Goal: Information Seeking & Learning: Find contact information

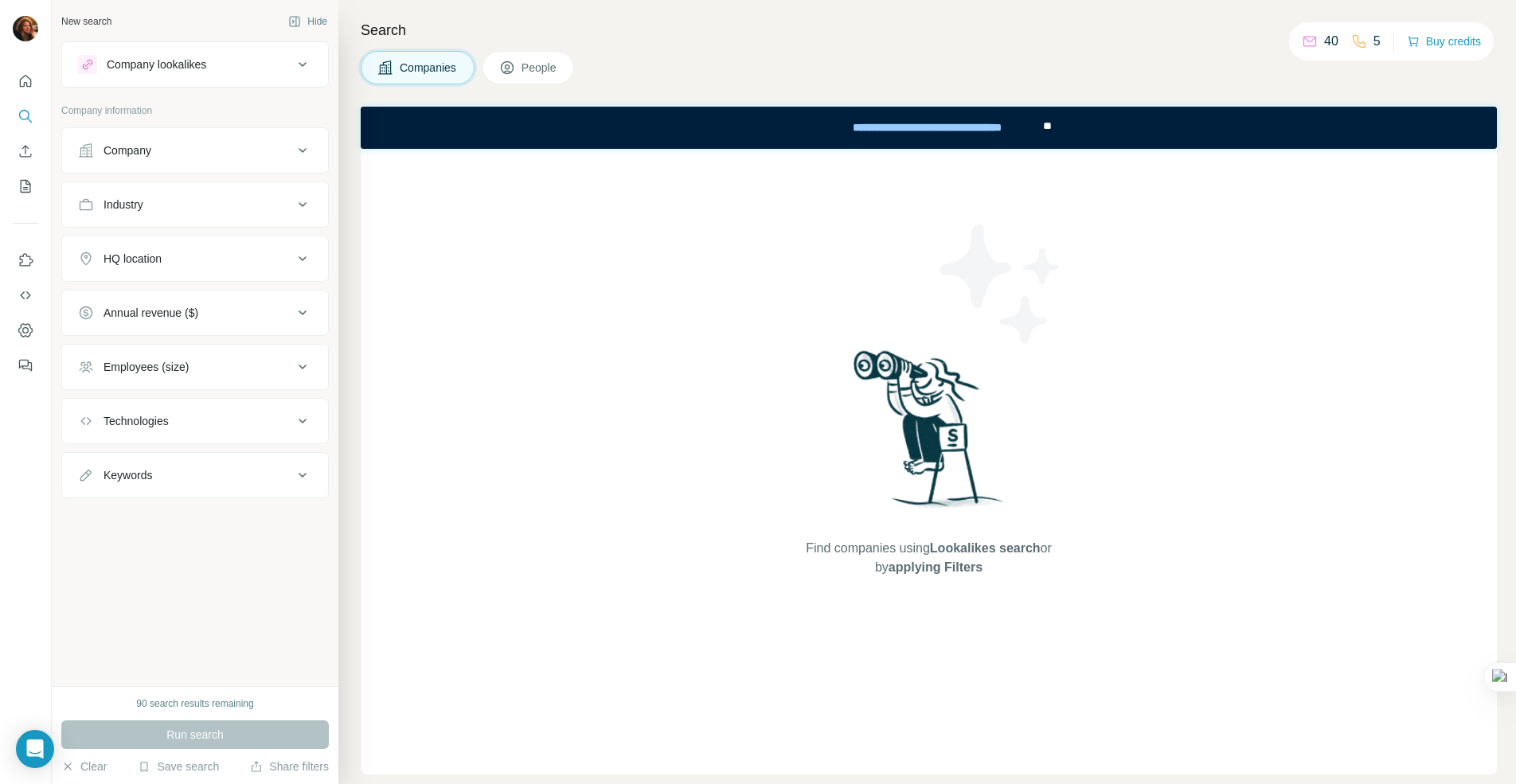
click at [255, 539] on div "New search Hide Company lookalikes Company information Company Industry HQ loca…" at bounding box center [195, 342] width 286 height 686
click at [208, 150] on div "Company" at bounding box center [185, 150] width 215 height 16
click at [262, 127] on div "Company" at bounding box center [195, 174] width 268 height 94
click at [200, 535] on button "Keywords" at bounding box center [195, 523] width 266 height 39
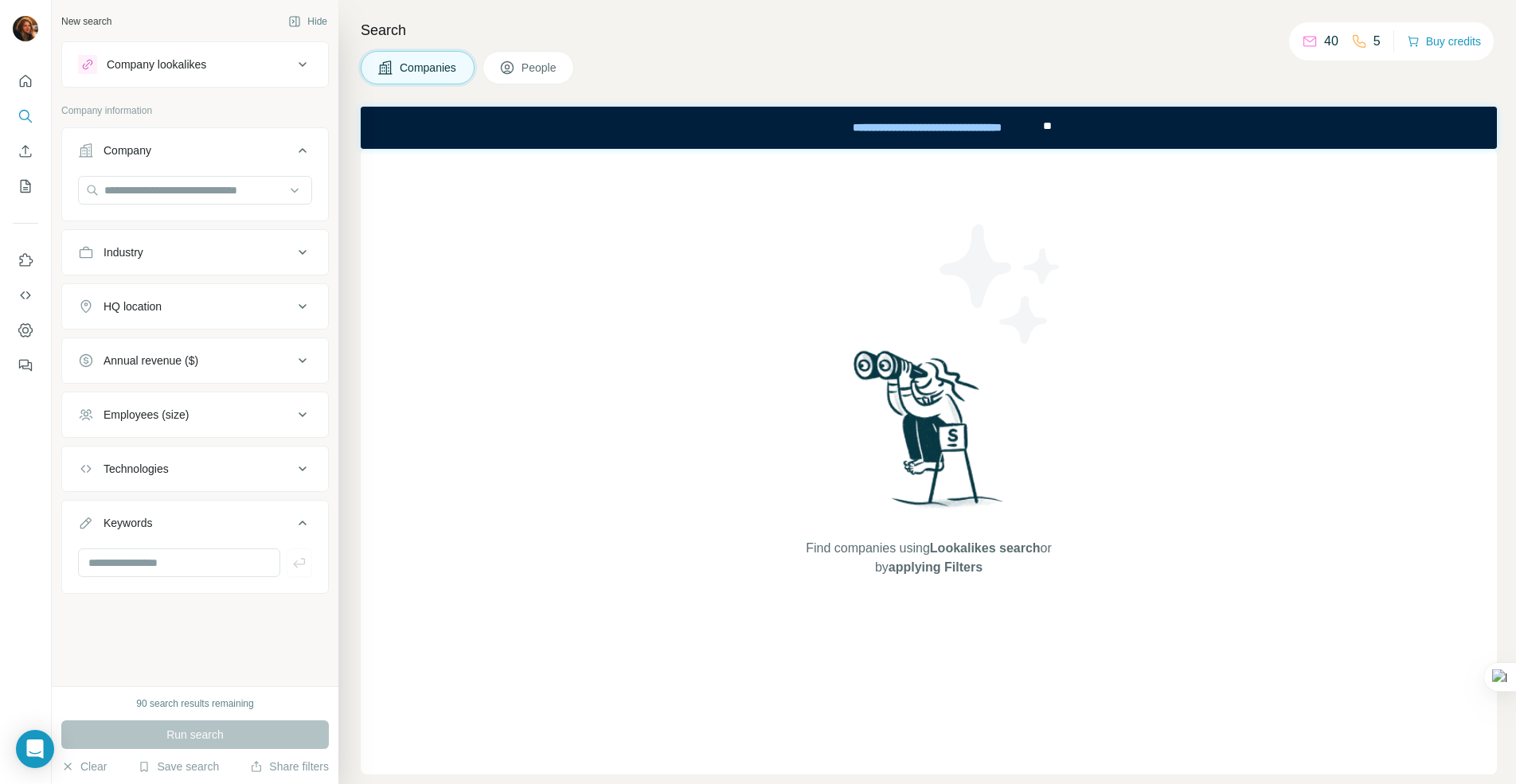
click at [201, 471] on div "Technologies" at bounding box center [185, 469] width 215 height 16
click at [161, 518] on input "text" at bounding box center [195, 508] width 234 height 29
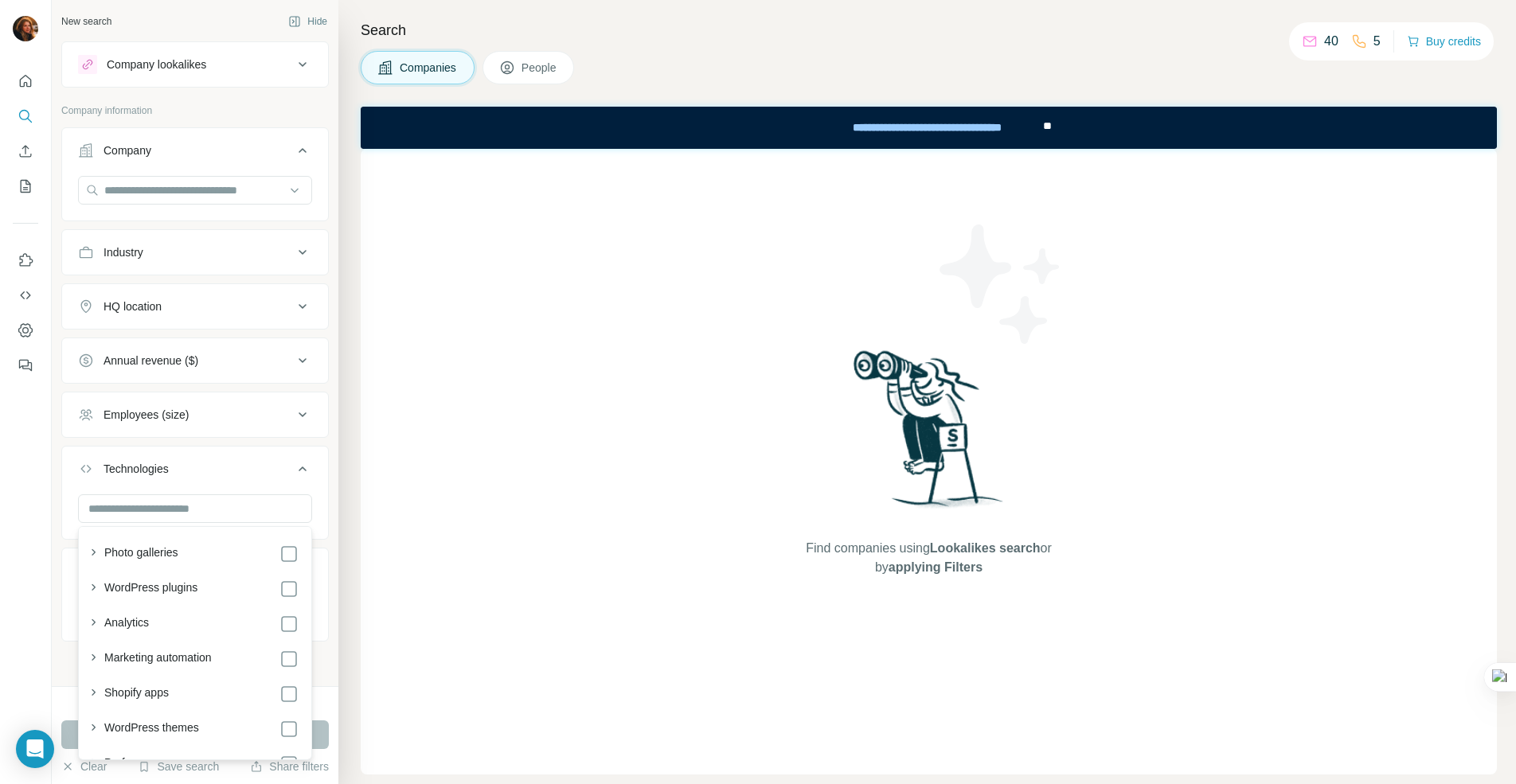
click at [328, 490] on button "Technologies" at bounding box center [195, 471] width 266 height 45
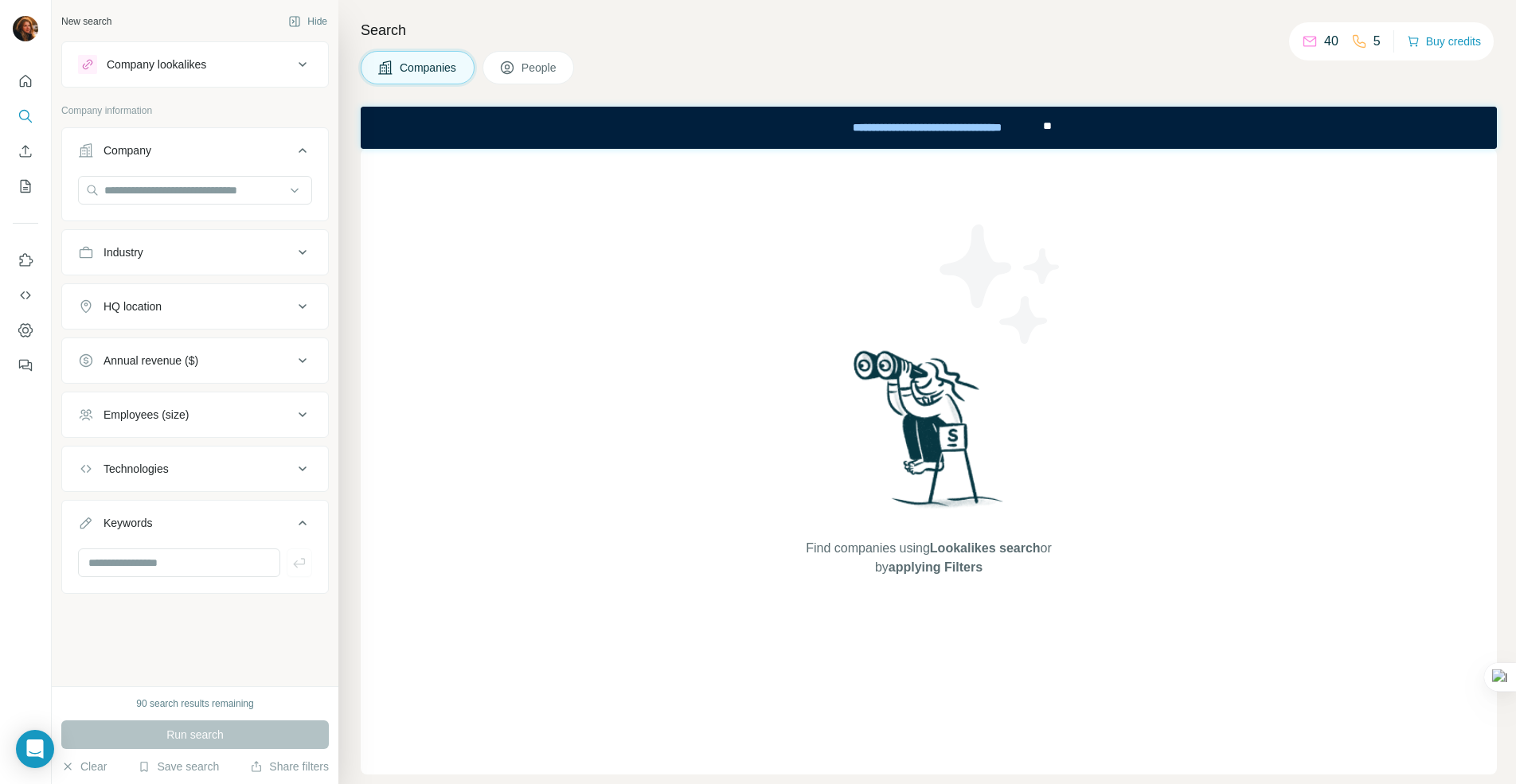
click at [549, 61] on span "People" at bounding box center [540, 68] width 37 height 16
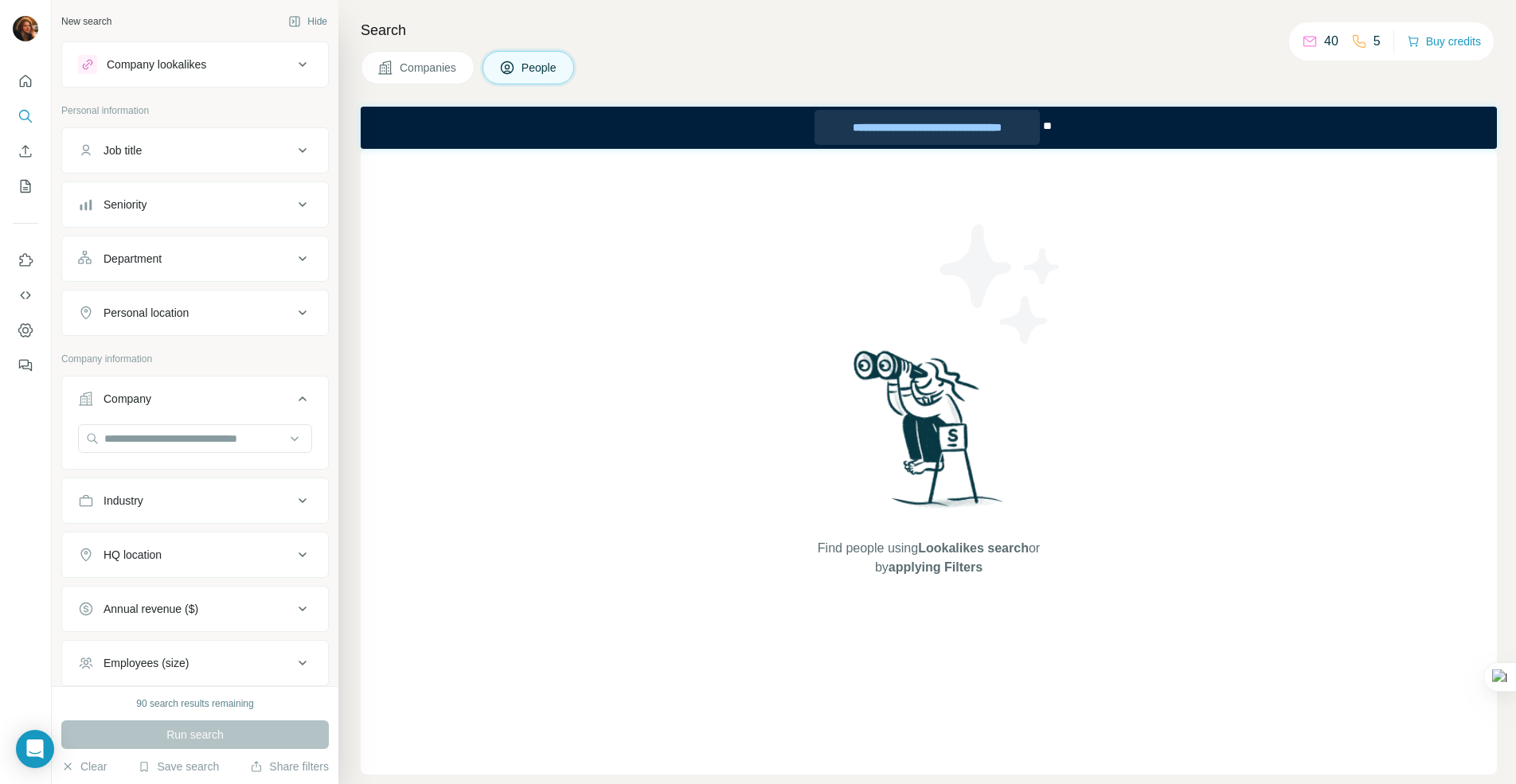
click at [995, 132] on div "**********" at bounding box center [927, 127] width 225 height 35
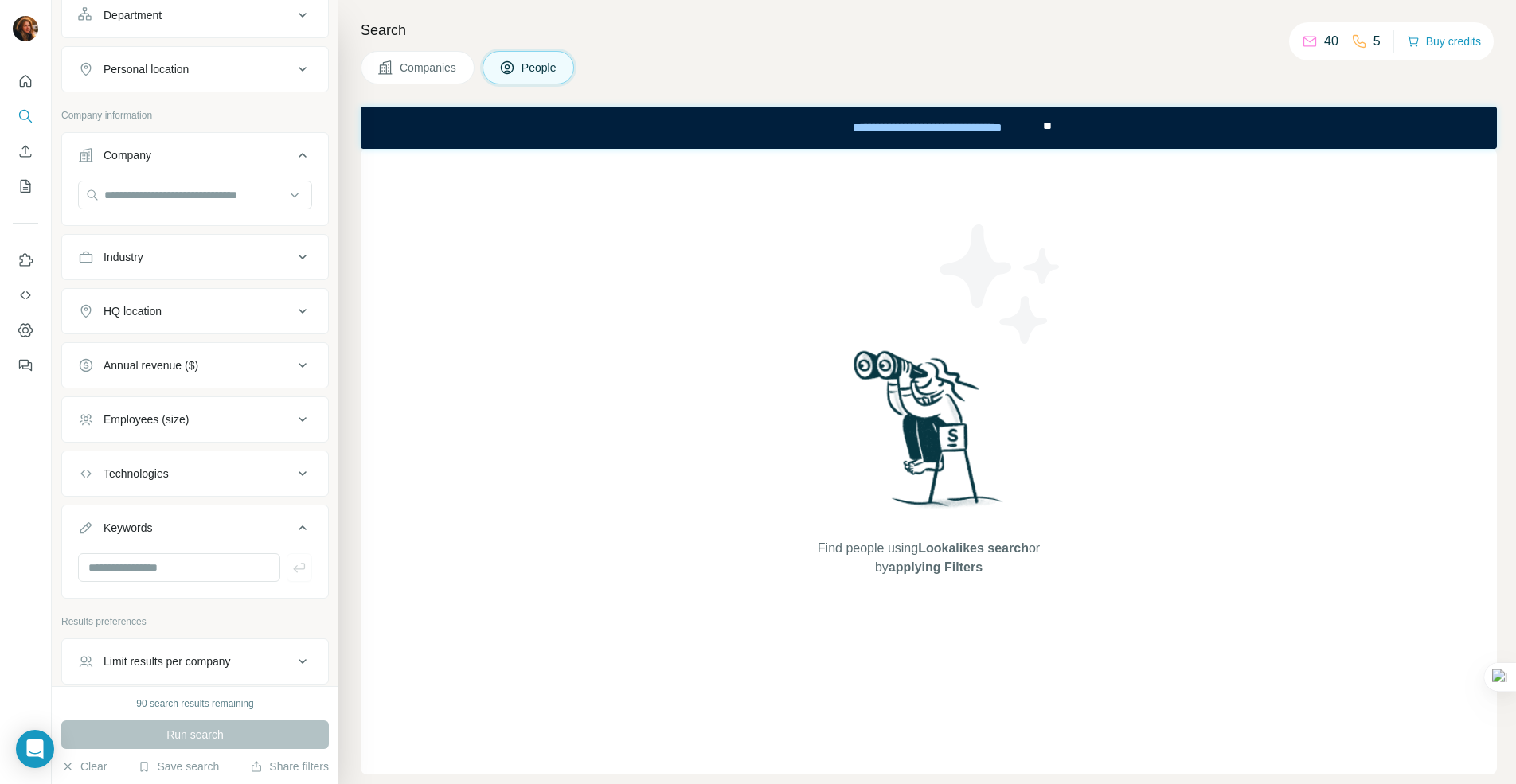
scroll to position [235, 0]
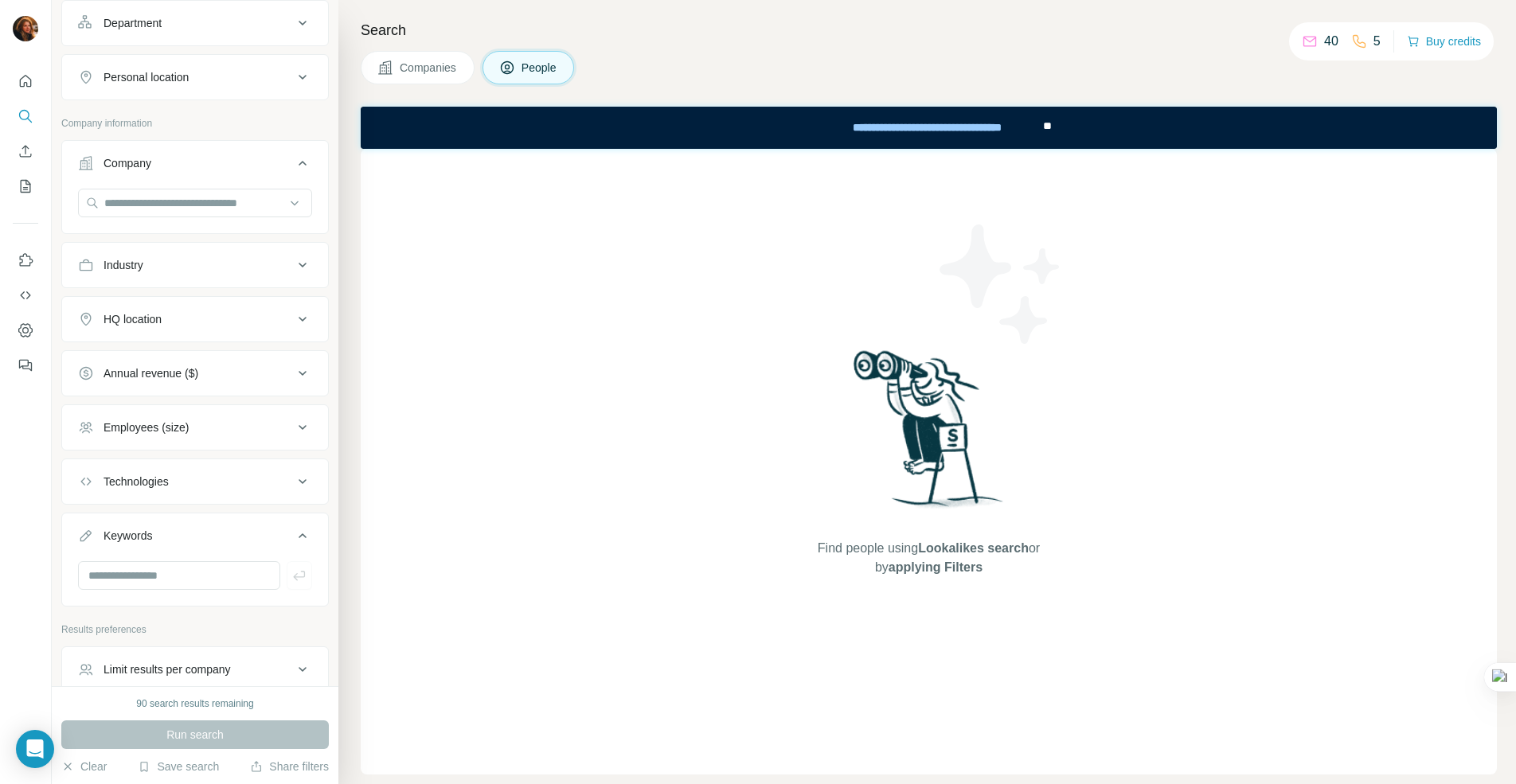
click at [217, 272] on div "Industry" at bounding box center [185, 265] width 215 height 16
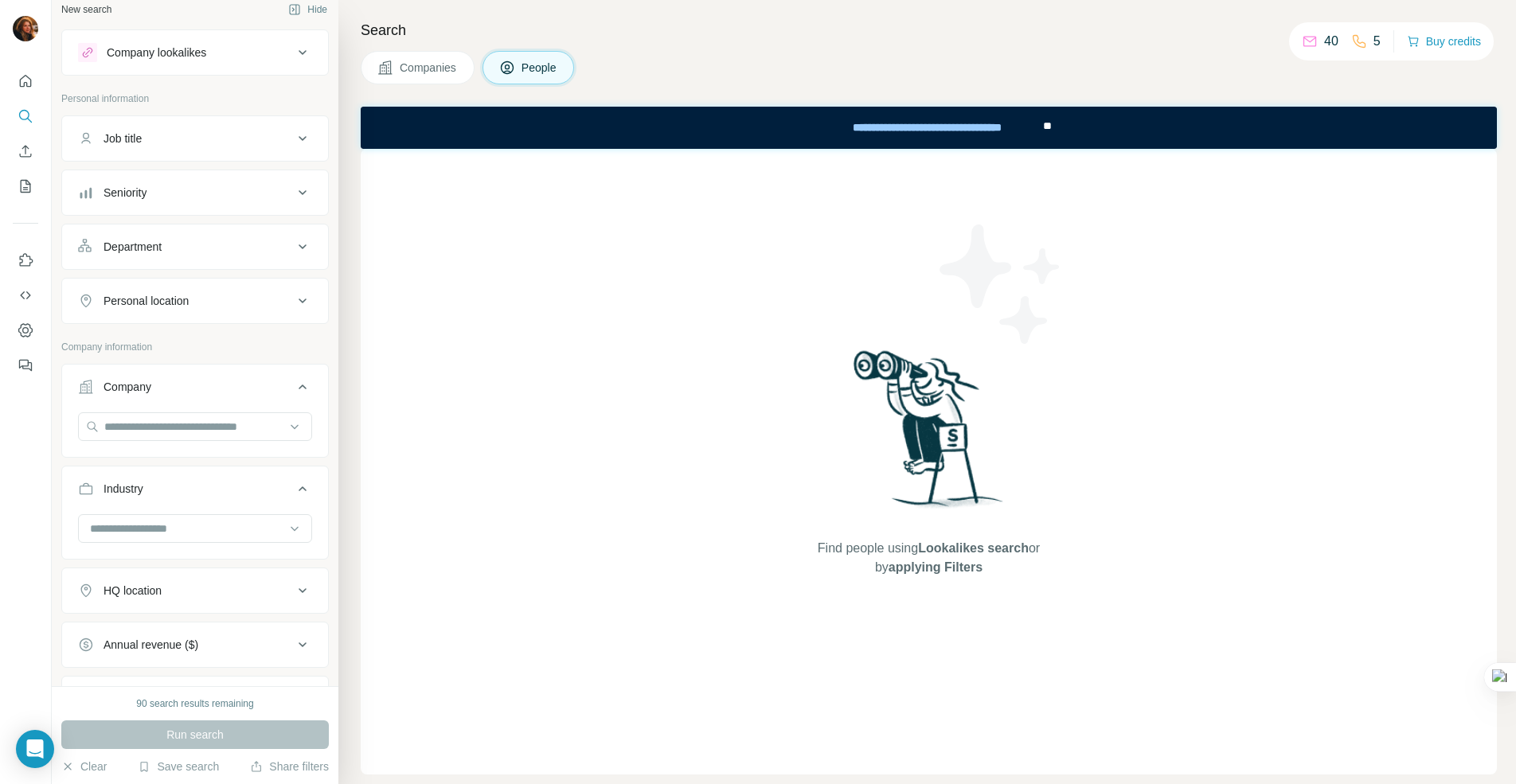
scroll to position [0, 0]
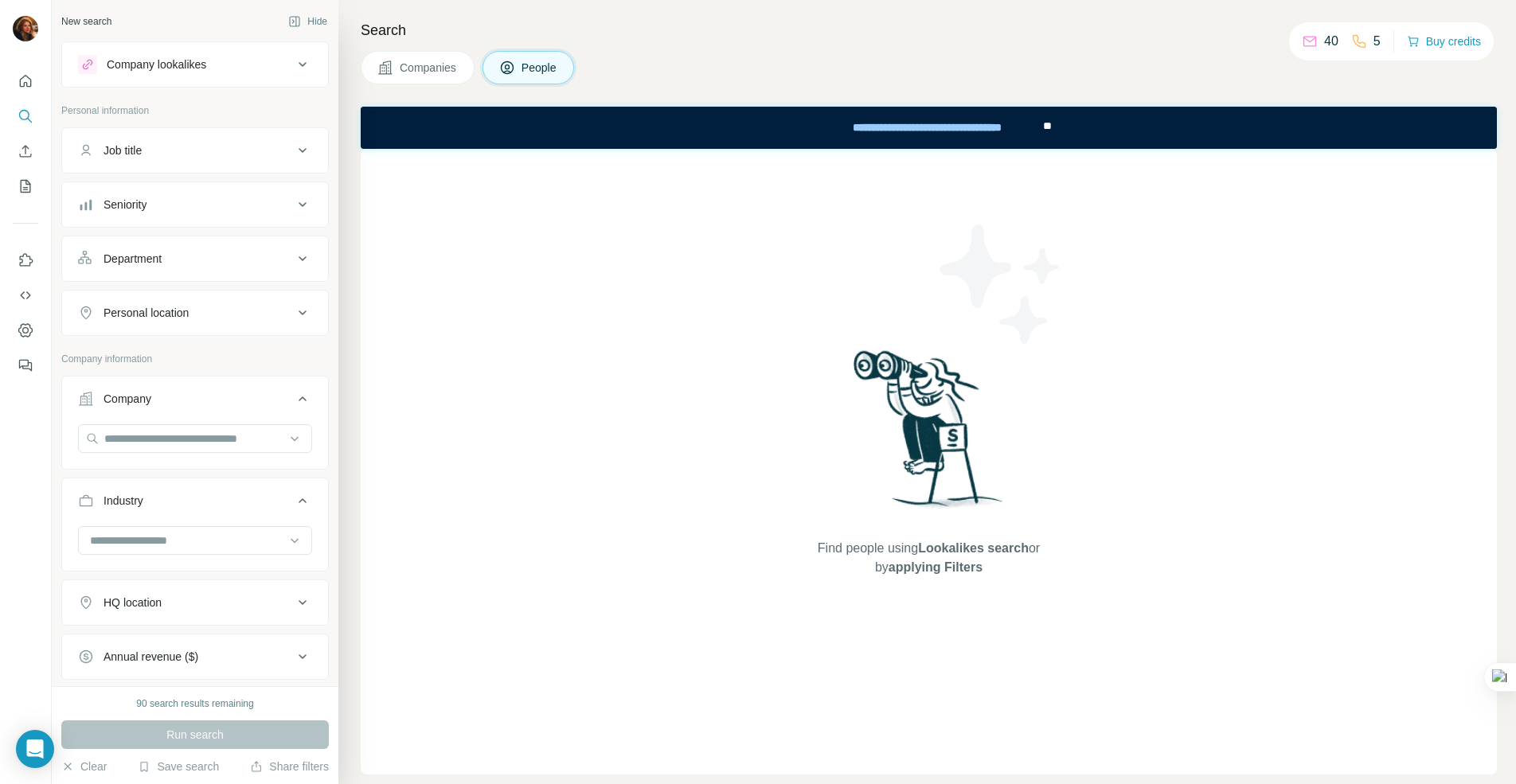
click at [175, 196] on button "Seniority" at bounding box center [195, 205] width 266 height 39
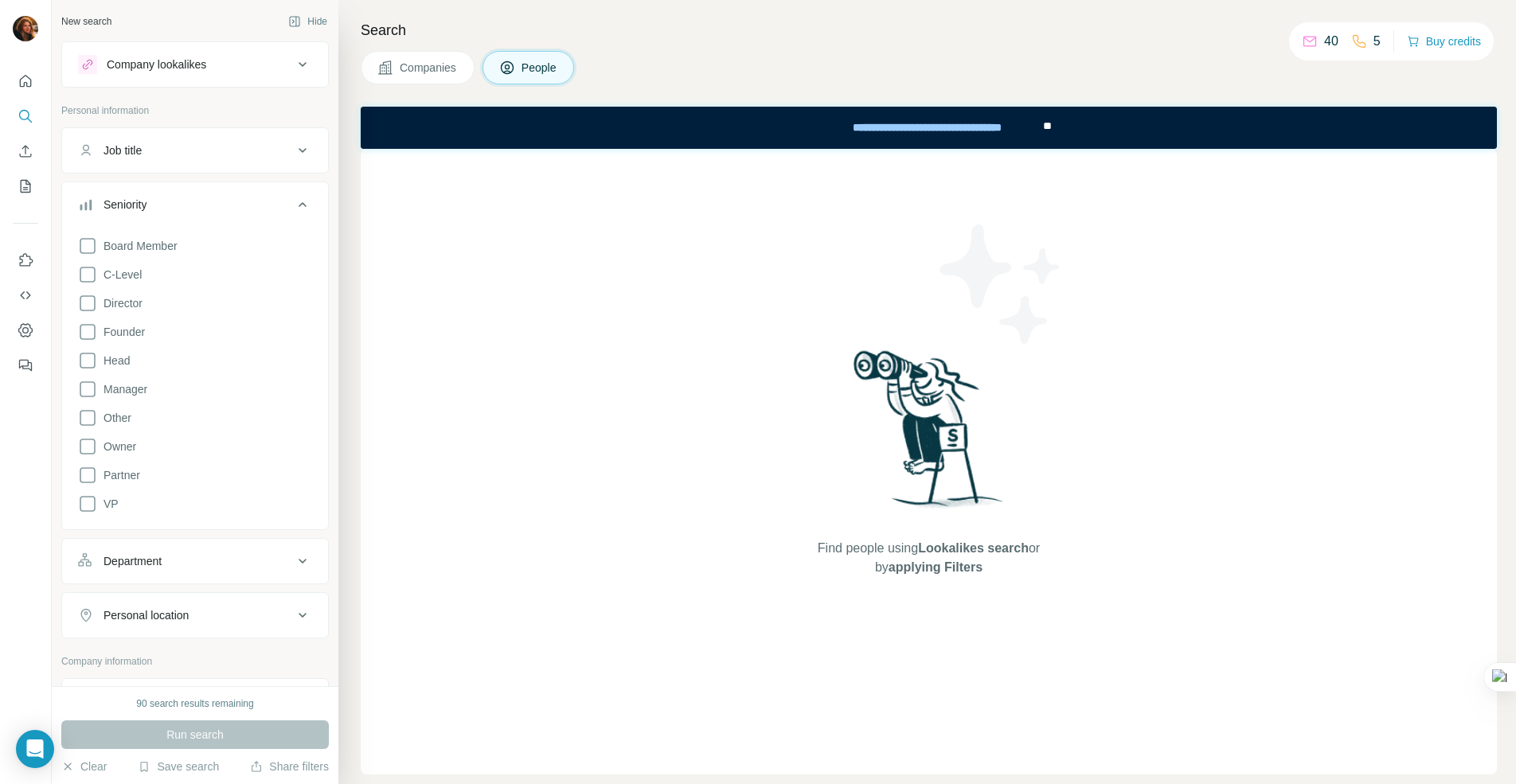
click at [178, 136] on button "Job title" at bounding box center [195, 151] width 266 height 39
click at [212, 64] on div "Company lookalikes" at bounding box center [185, 65] width 215 height 19
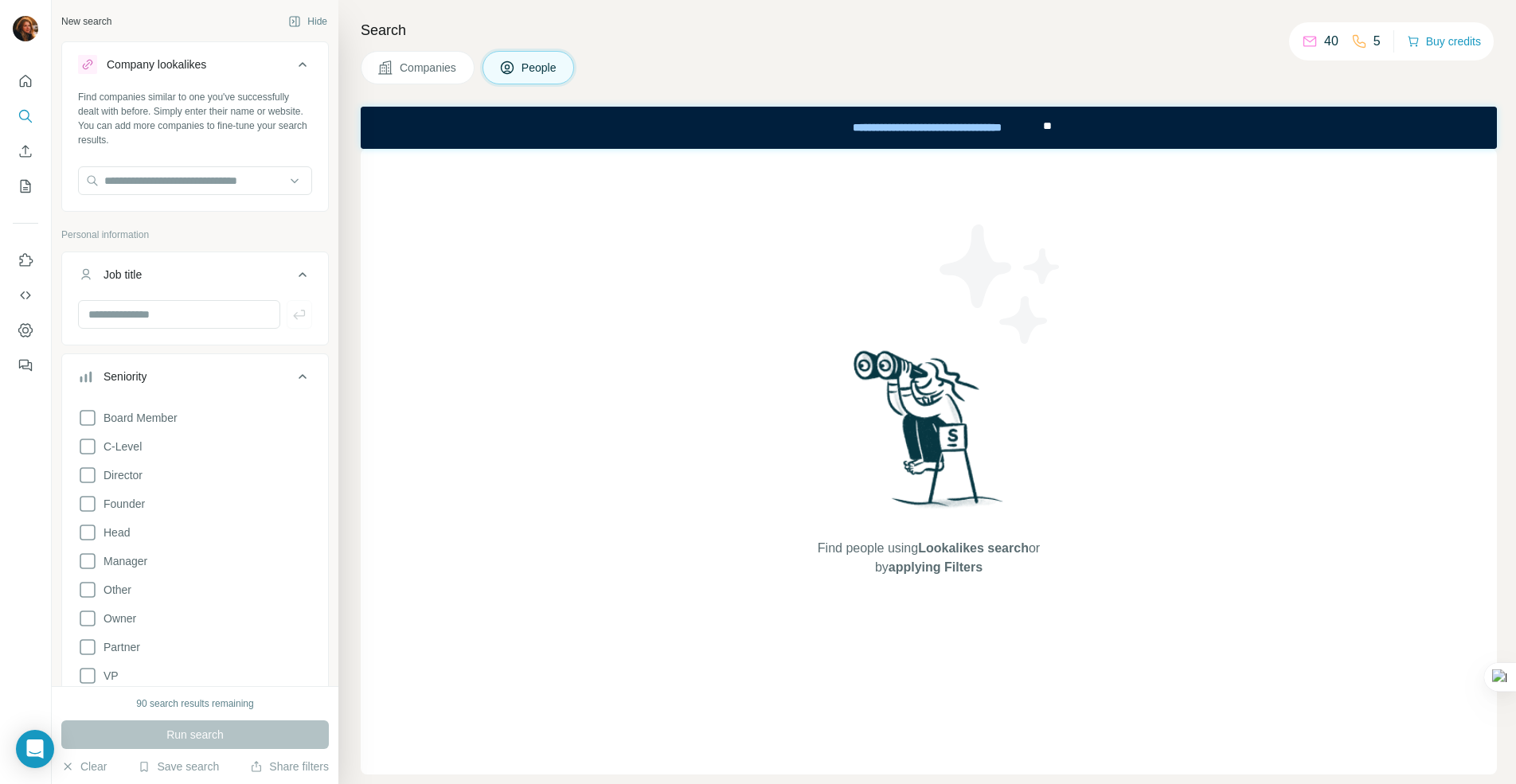
click at [212, 64] on div "Company lookalikes" at bounding box center [185, 65] width 215 height 19
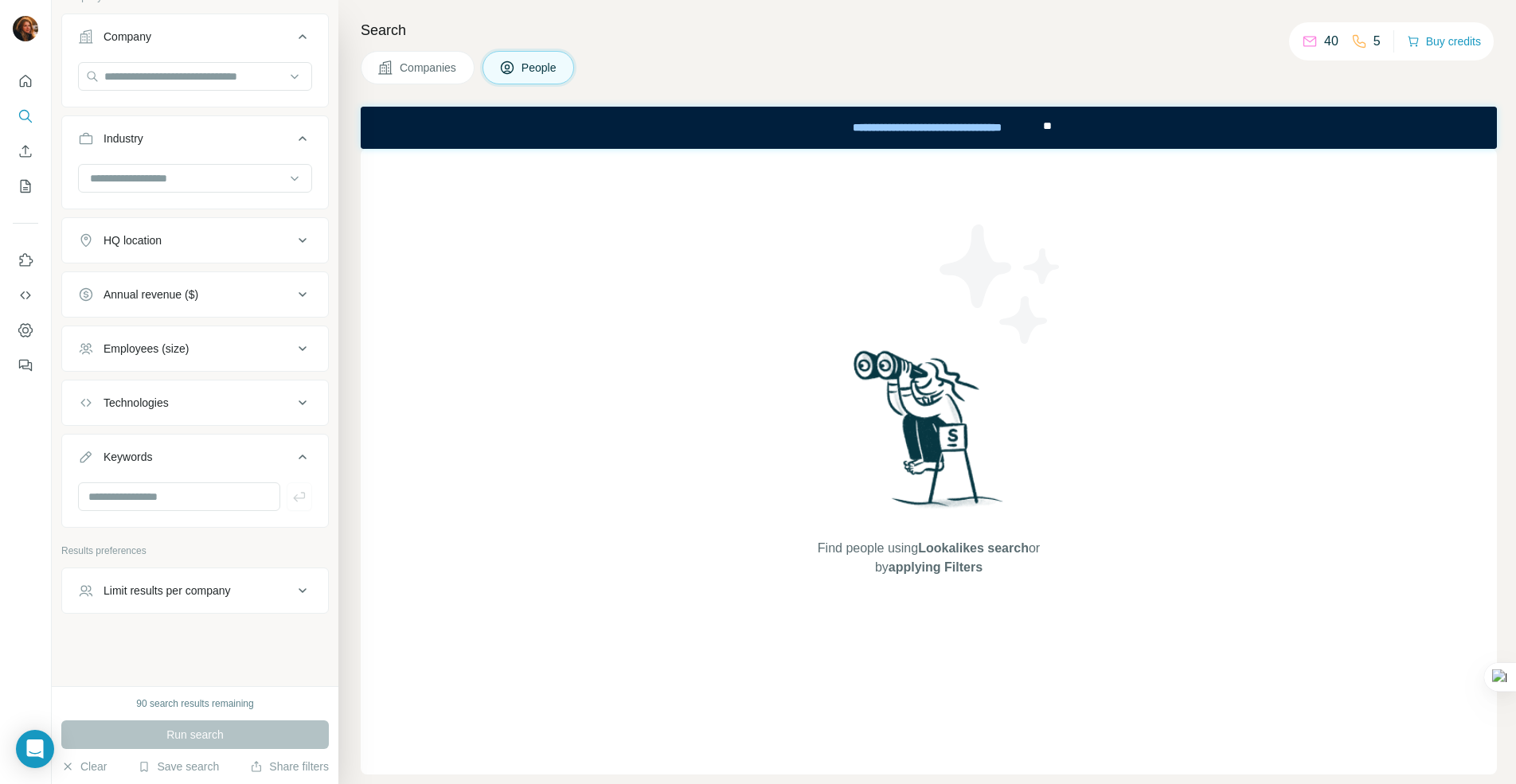
scroll to position [713, 0]
click at [176, 403] on div "Technologies" at bounding box center [185, 402] width 215 height 16
click at [192, 498] on input "text" at bounding box center [179, 495] width 202 height 29
click at [142, 708] on div "90 search results remaining" at bounding box center [194, 703] width 117 height 14
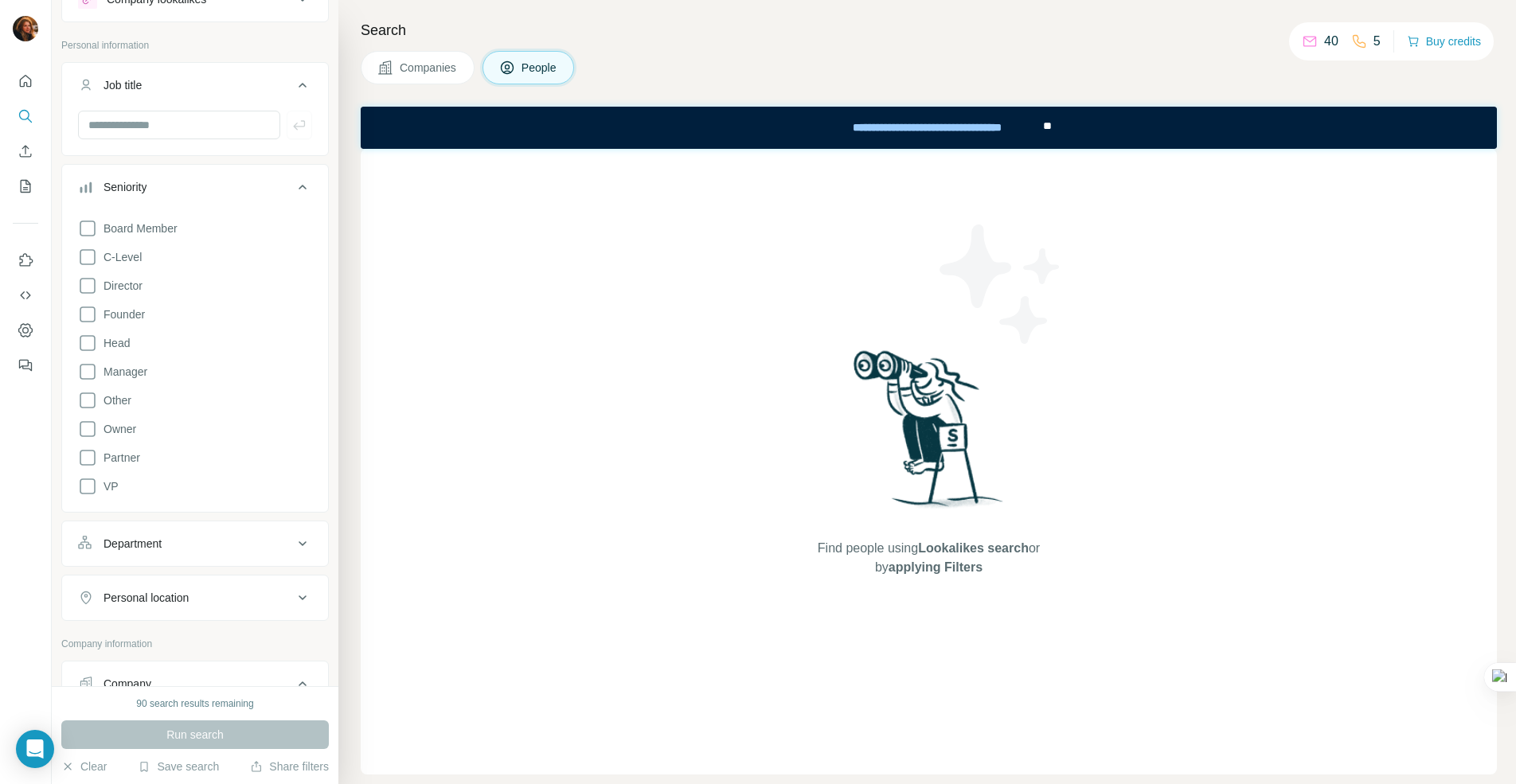
scroll to position [0, 0]
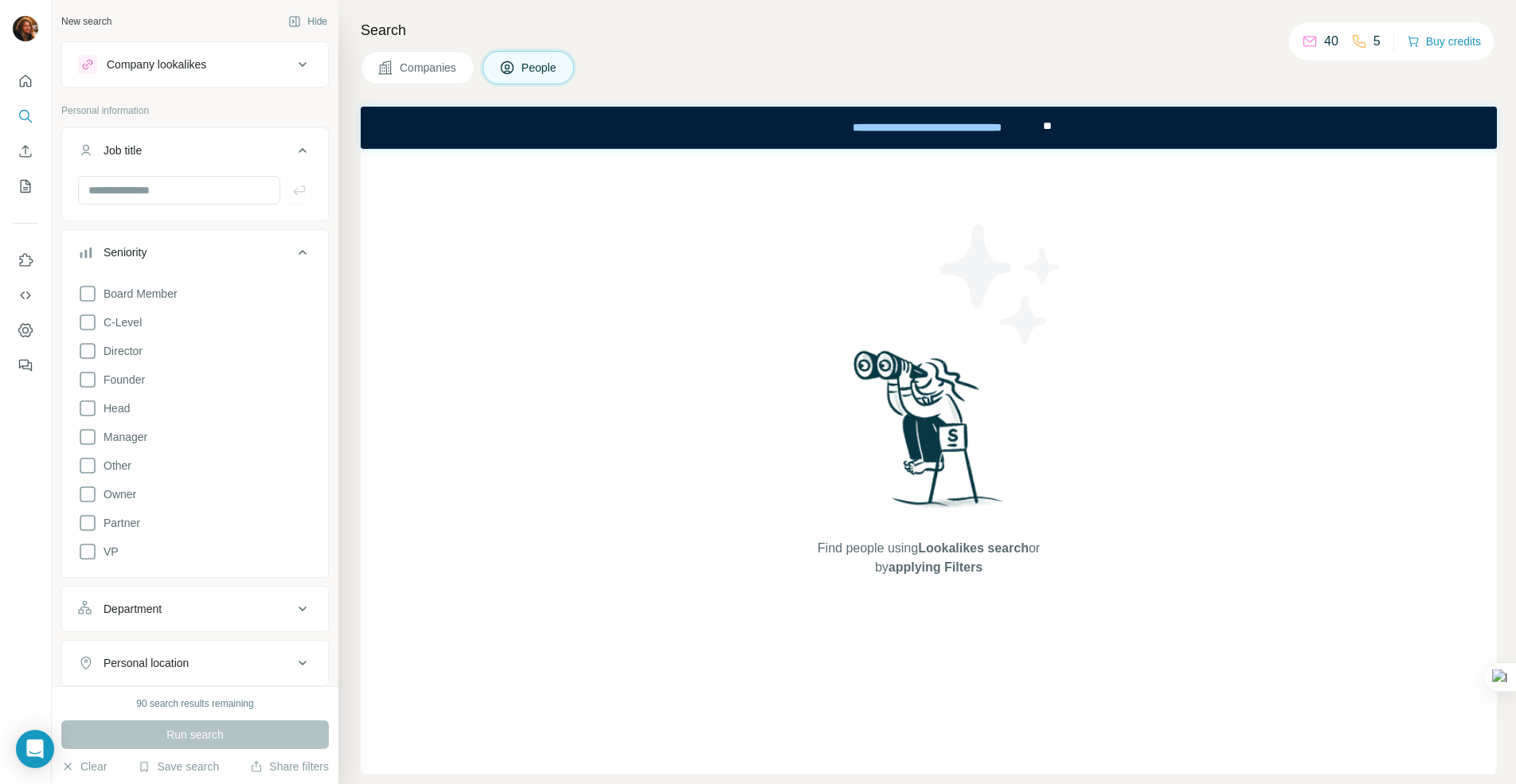
click at [32, 513] on div at bounding box center [25, 392] width 52 height 784
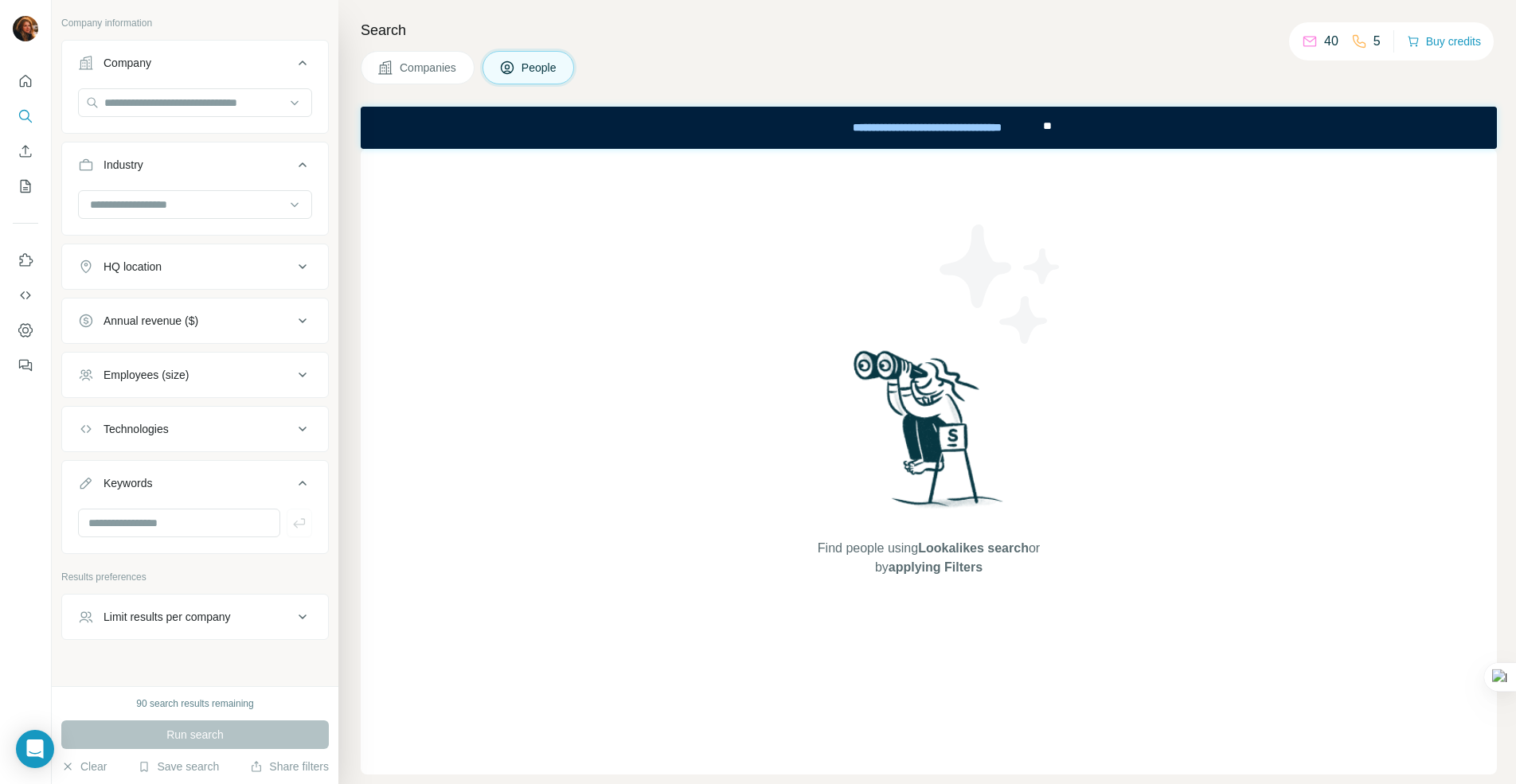
scroll to position [713, 0]
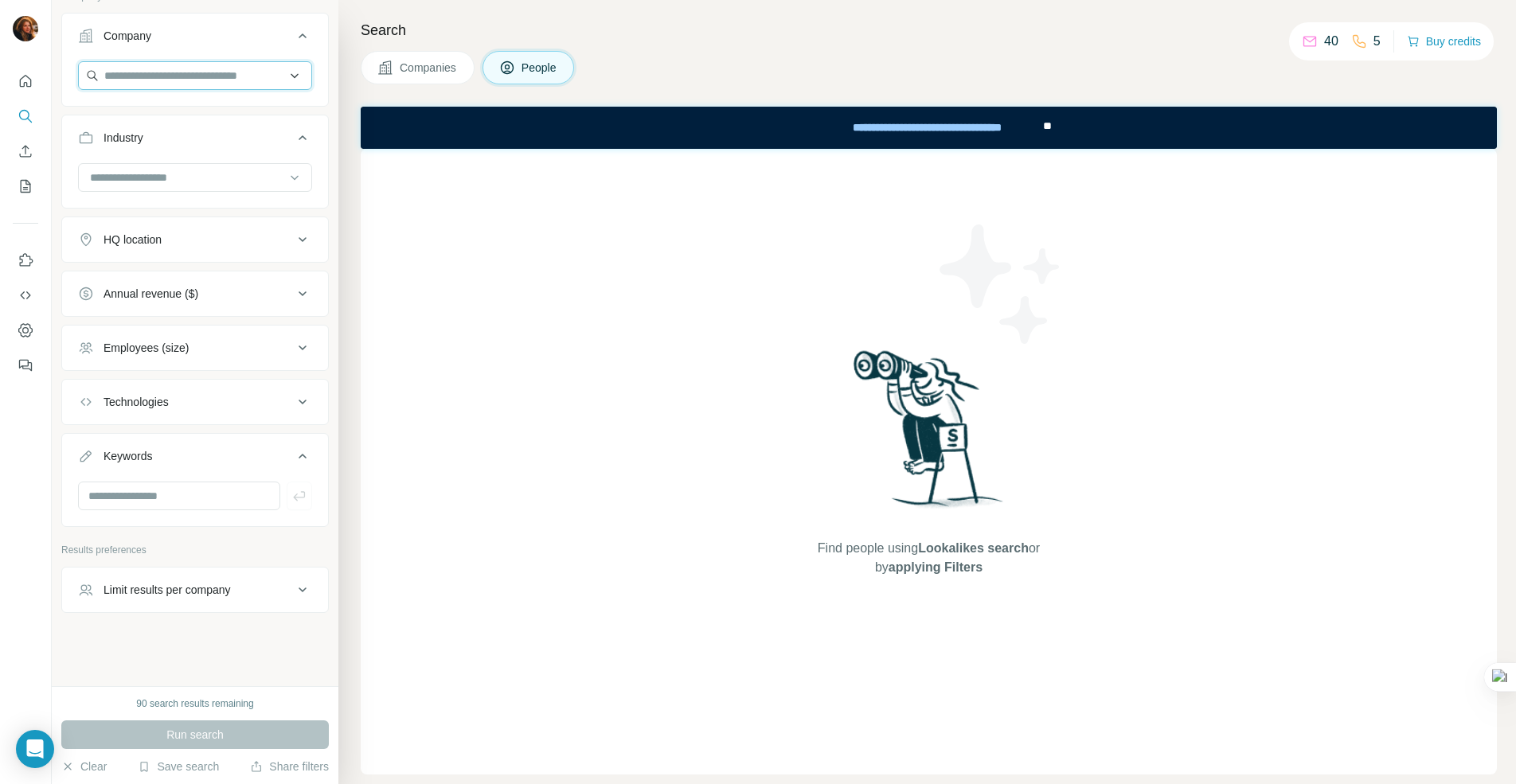
click at [236, 80] on input "text" at bounding box center [195, 76] width 234 height 29
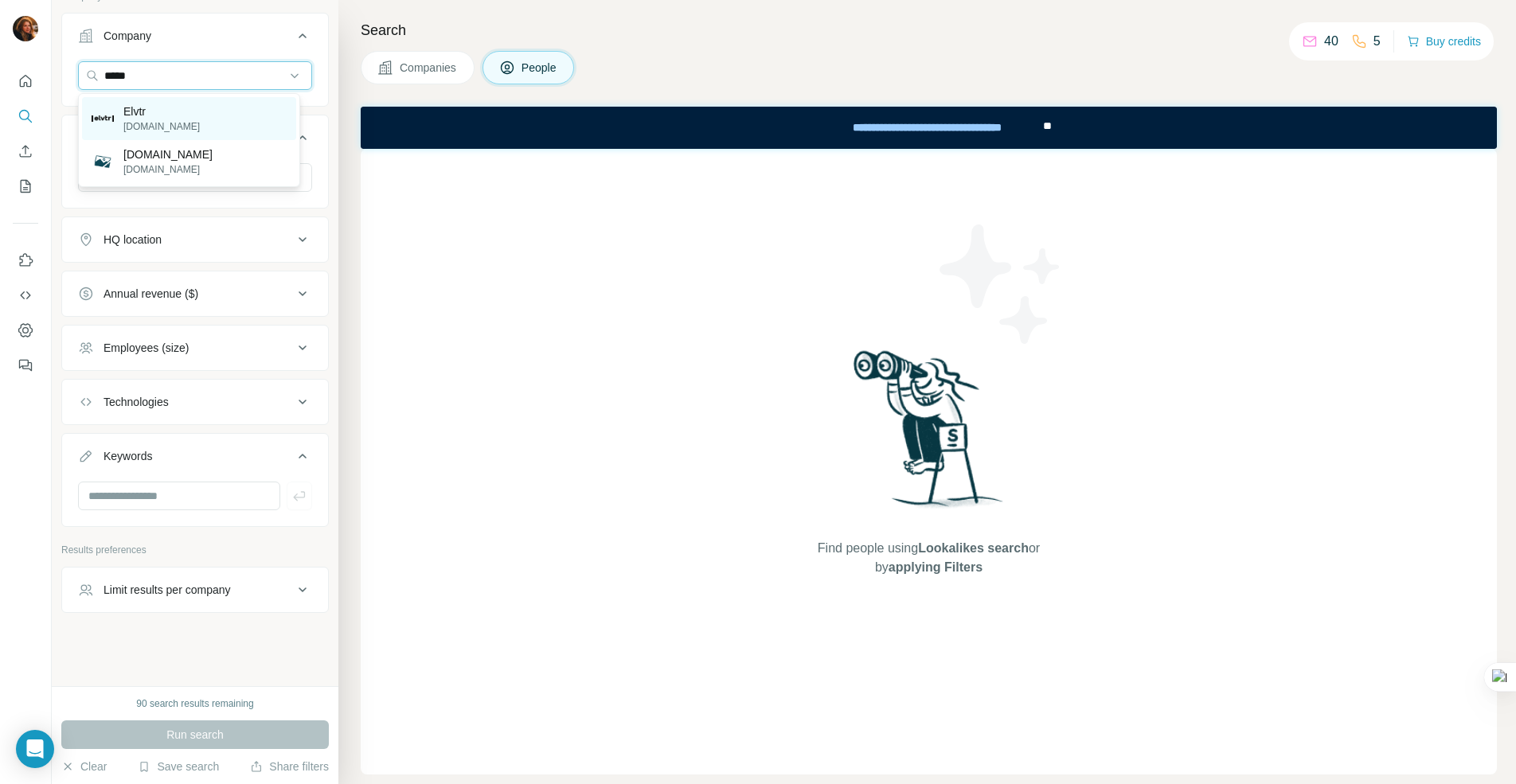
type input "*****"
click at [197, 115] on div "Elvtr [DOMAIN_NAME]" at bounding box center [189, 119] width 214 height 43
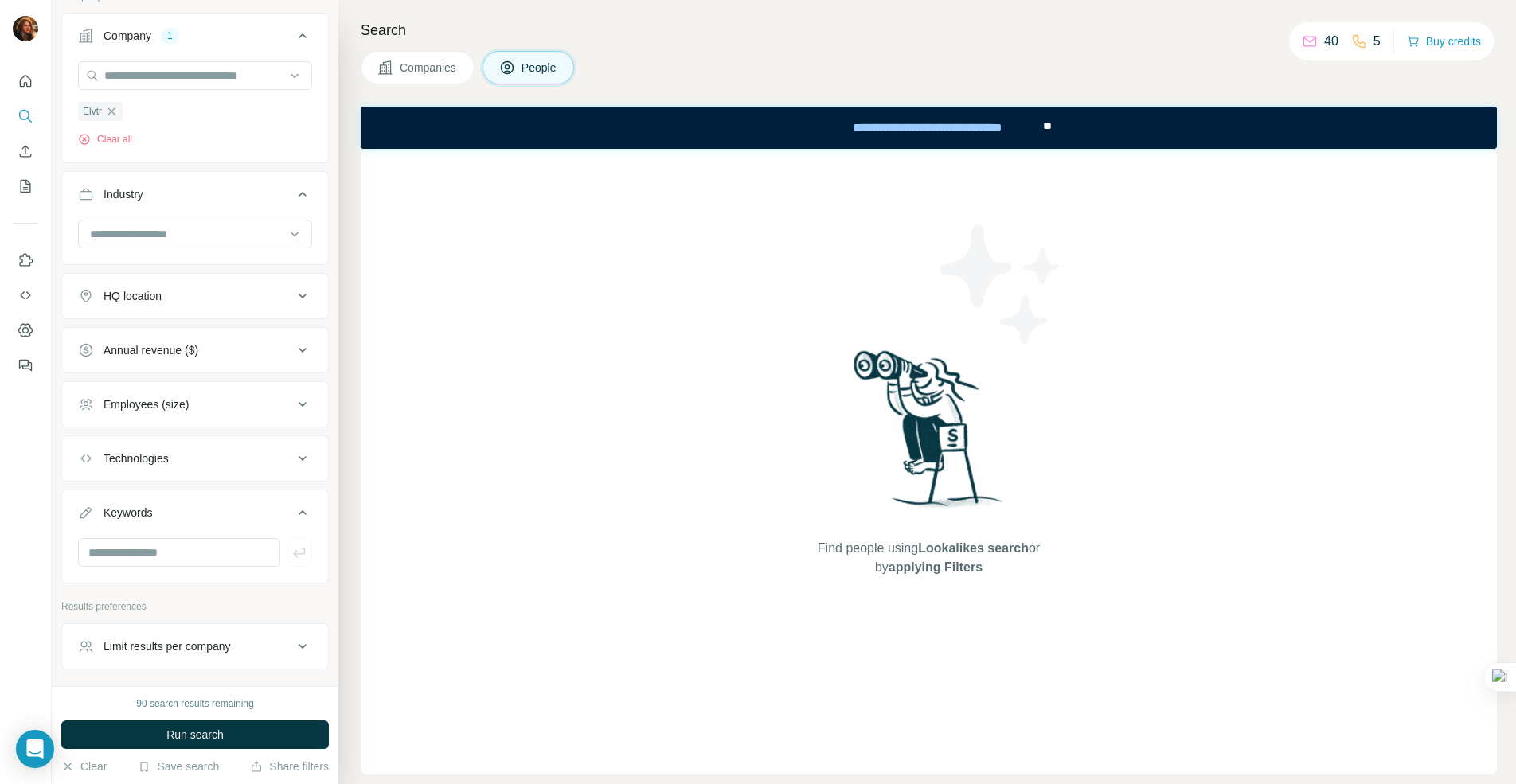
click at [279, 123] on div "Elvtr Clear all" at bounding box center [195, 104] width 234 height 85
click at [182, 302] on div "HQ location" at bounding box center [185, 296] width 215 height 16
click at [184, 302] on div "HQ location" at bounding box center [185, 296] width 215 height 16
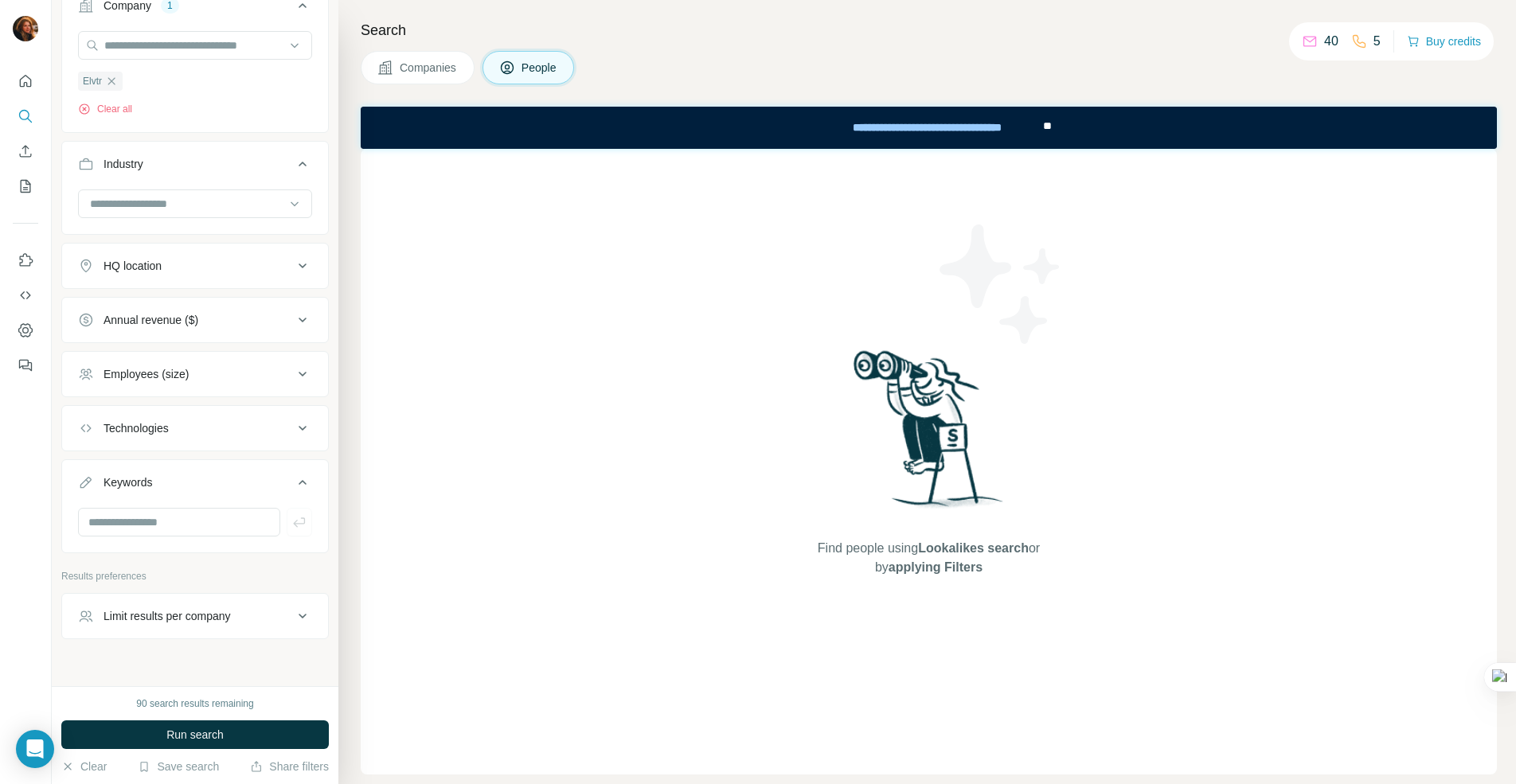
scroll to position [770, 0]
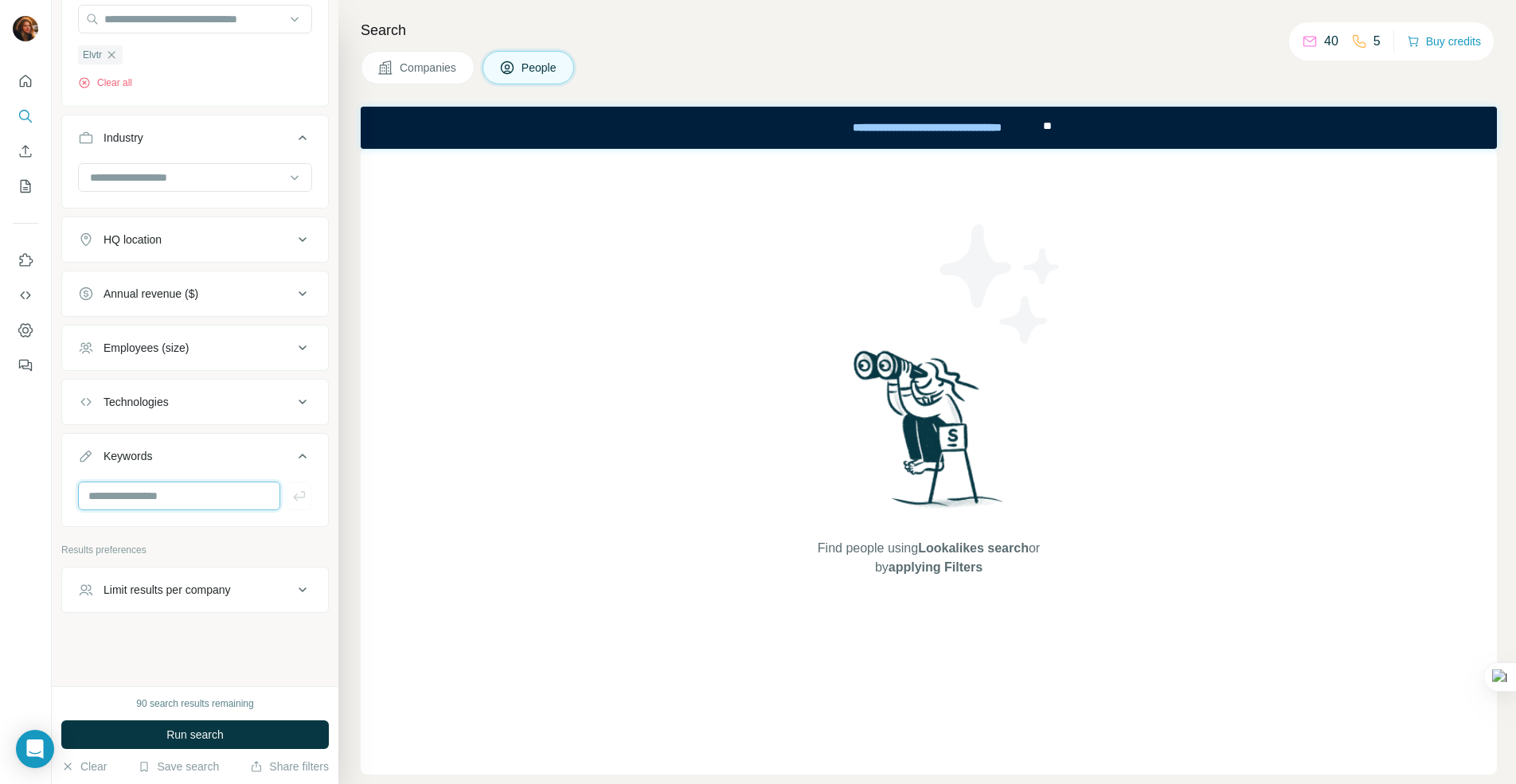
click at [141, 498] on input "text" at bounding box center [179, 495] width 202 height 29
click at [242, 600] on button "Limit results per company" at bounding box center [195, 590] width 266 height 39
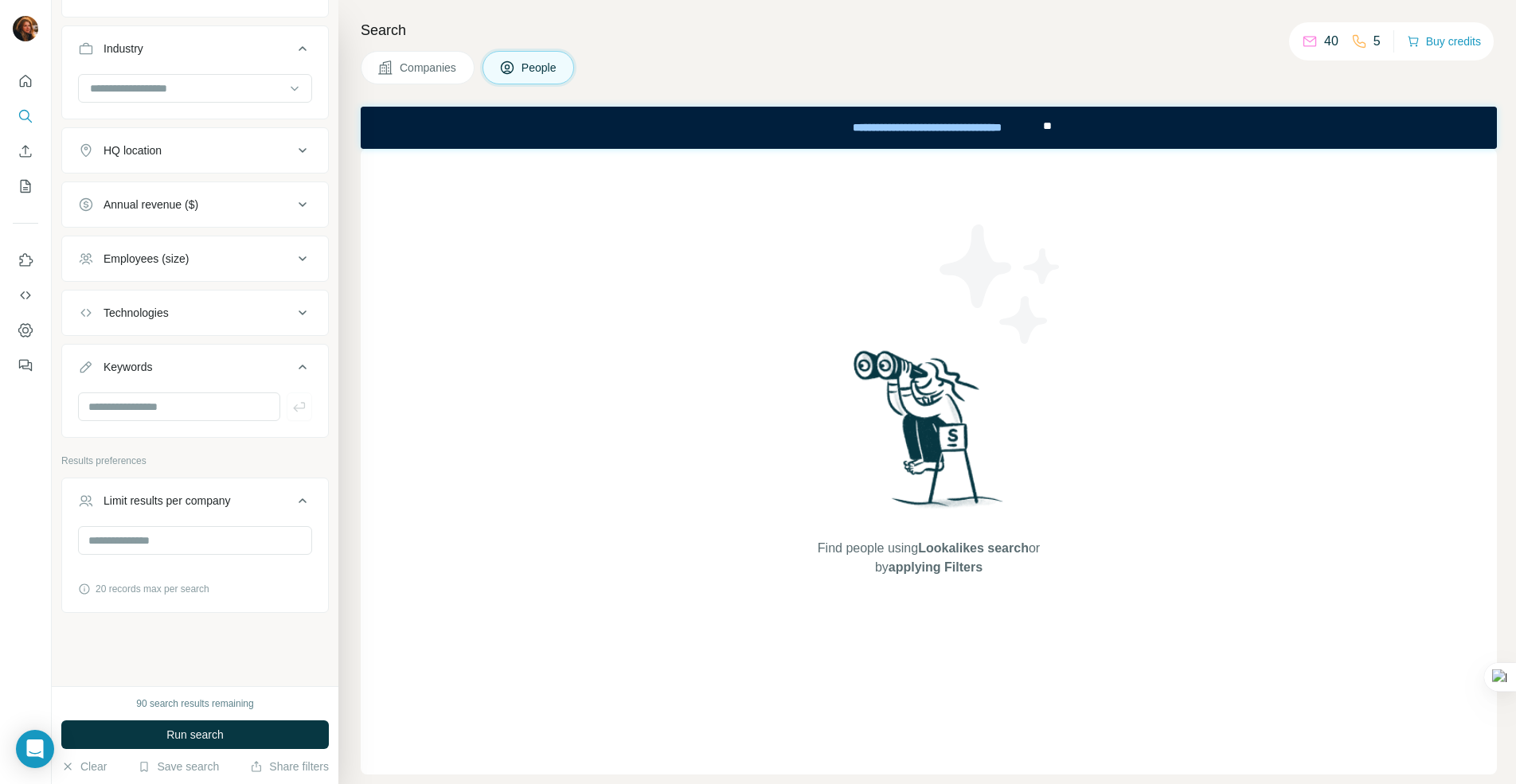
scroll to position [860, 0]
click at [219, 549] on input "number" at bounding box center [195, 540] width 234 height 29
click at [221, 507] on div "Limit results per company" at bounding box center [167, 500] width 127 height 16
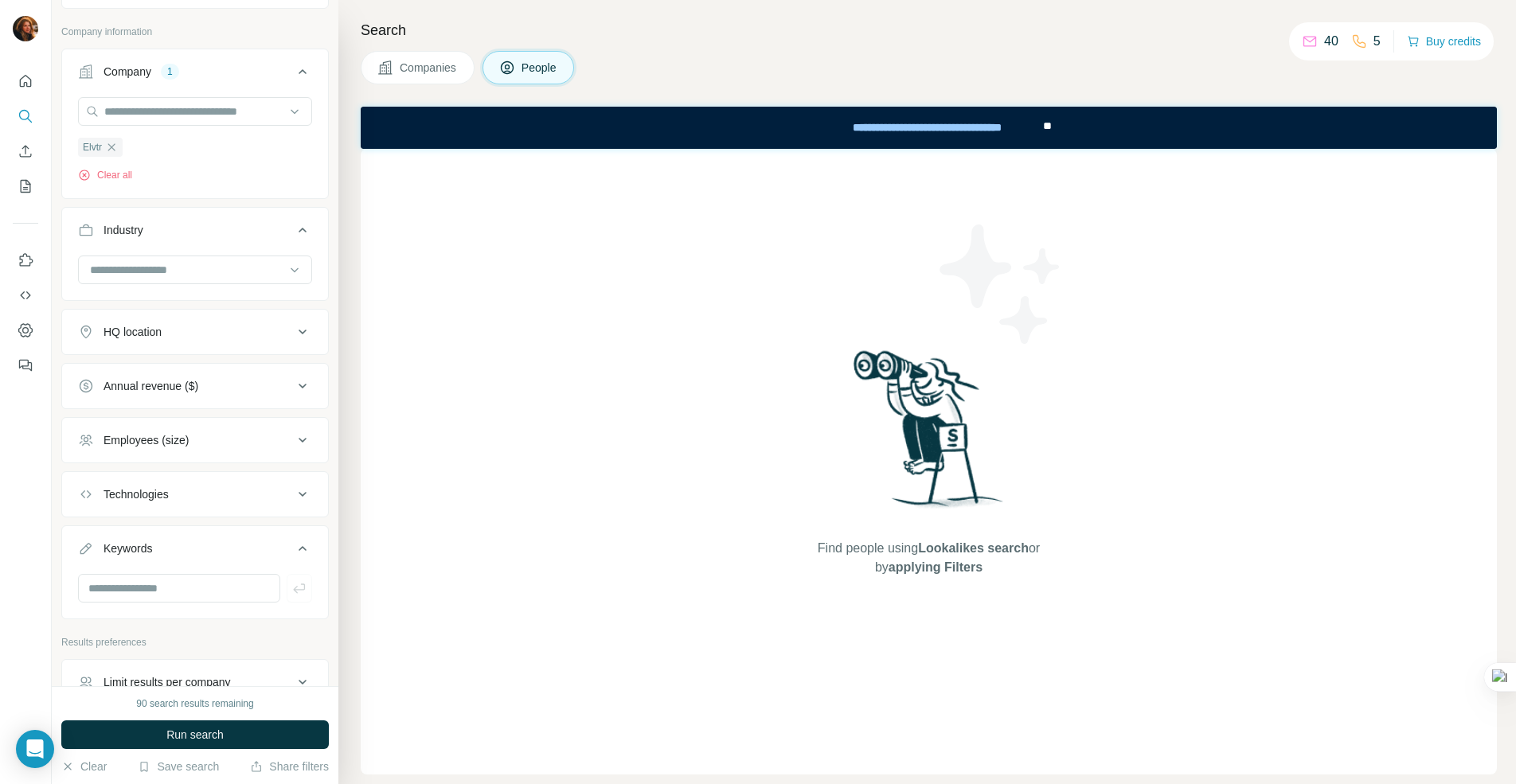
scroll to position [611, 0]
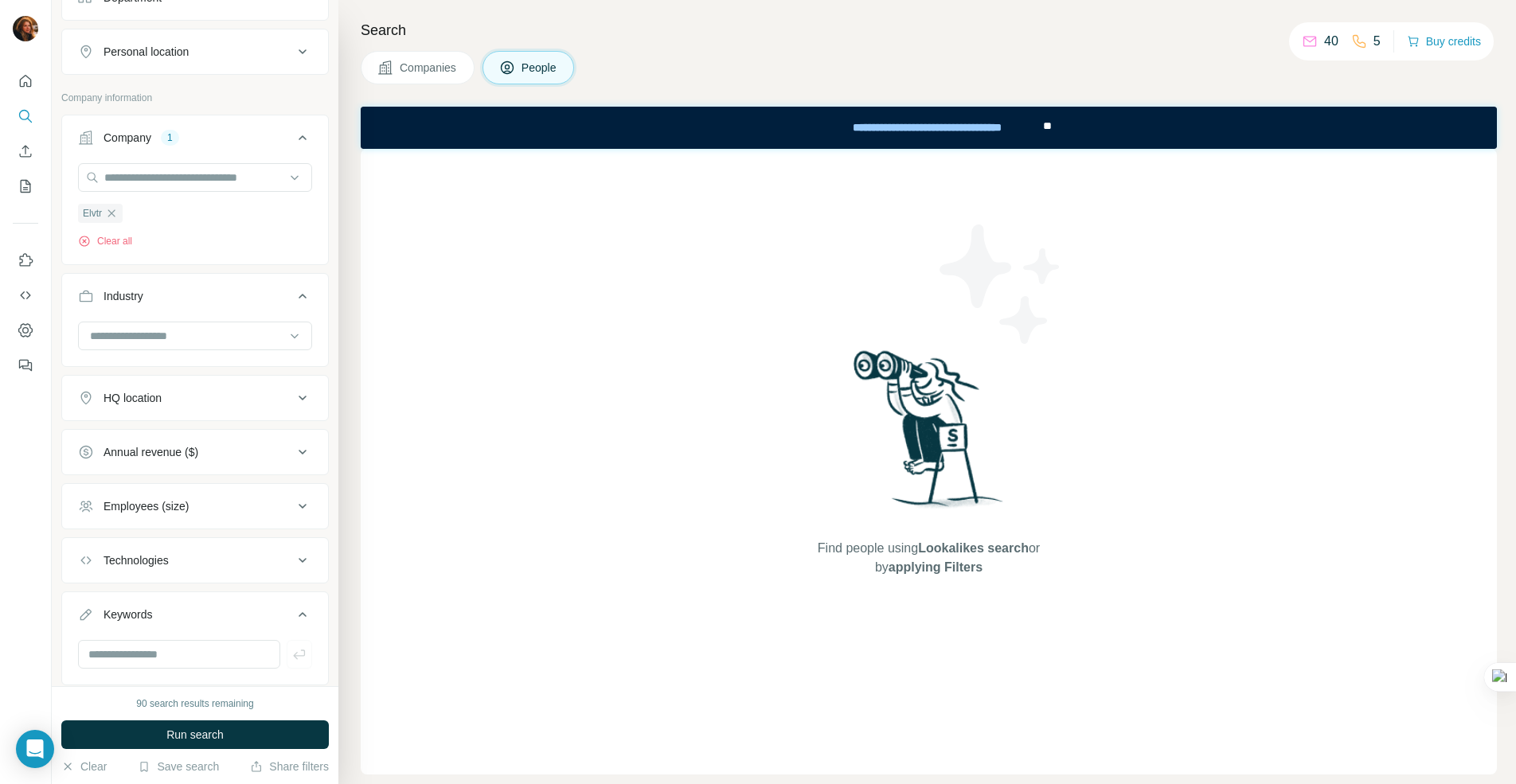
drag, startPoint x: 155, startPoint y: 579, endPoint x: 157, endPoint y: 571, distance: 8.2
click at [155, 578] on button "Technologies" at bounding box center [195, 560] width 266 height 39
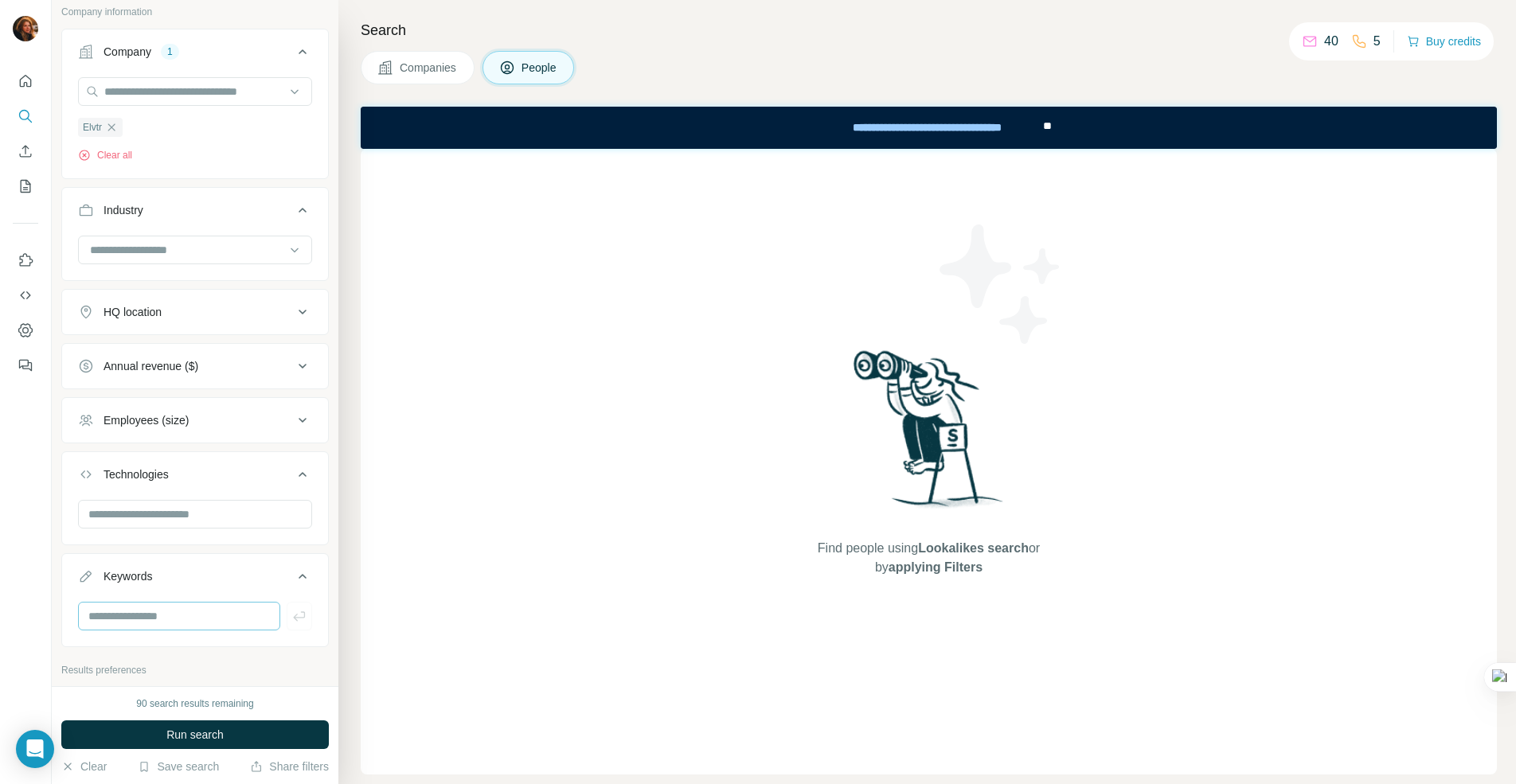
scroll to position [770, 0]
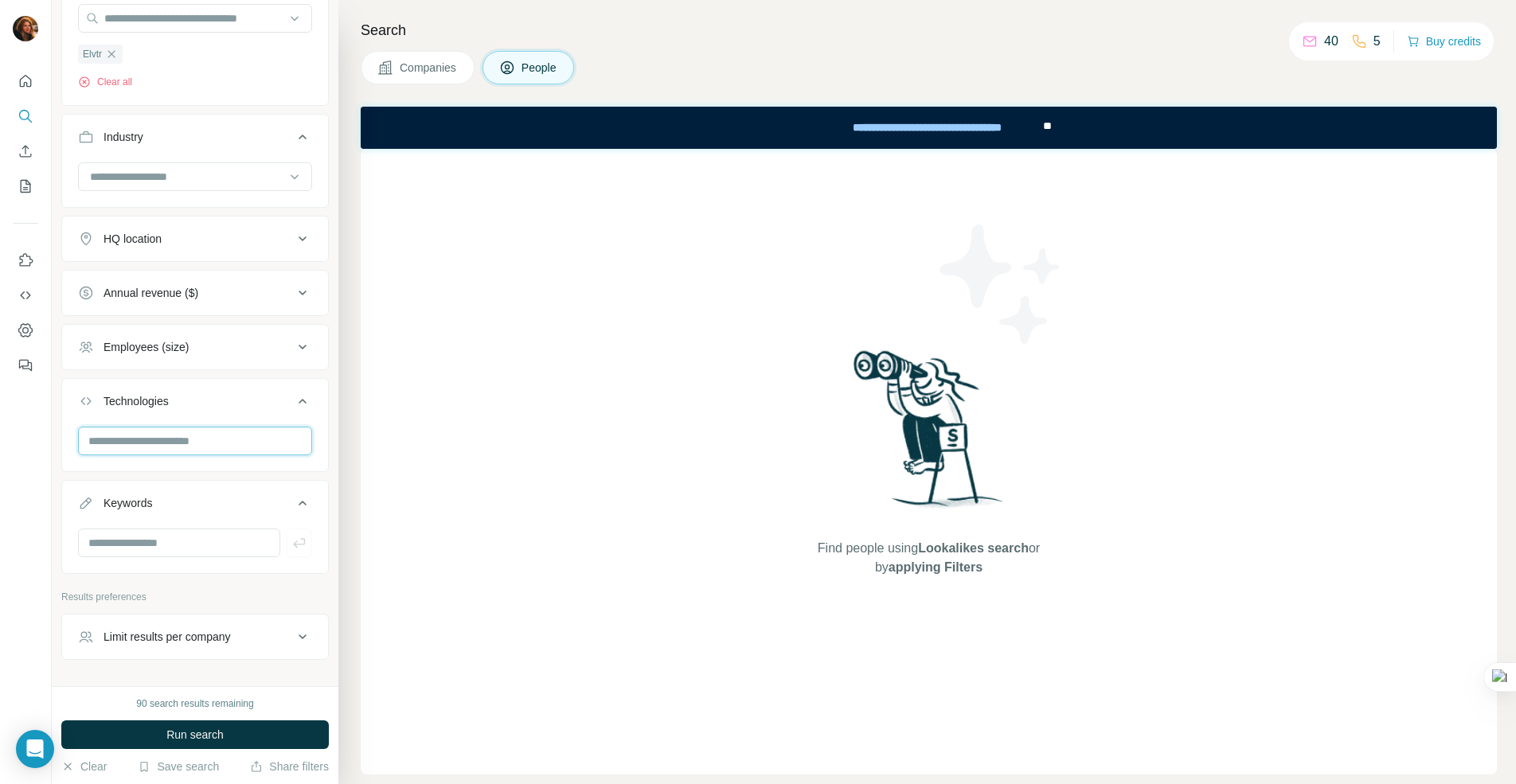
click at [163, 430] on input "text" at bounding box center [195, 441] width 234 height 29
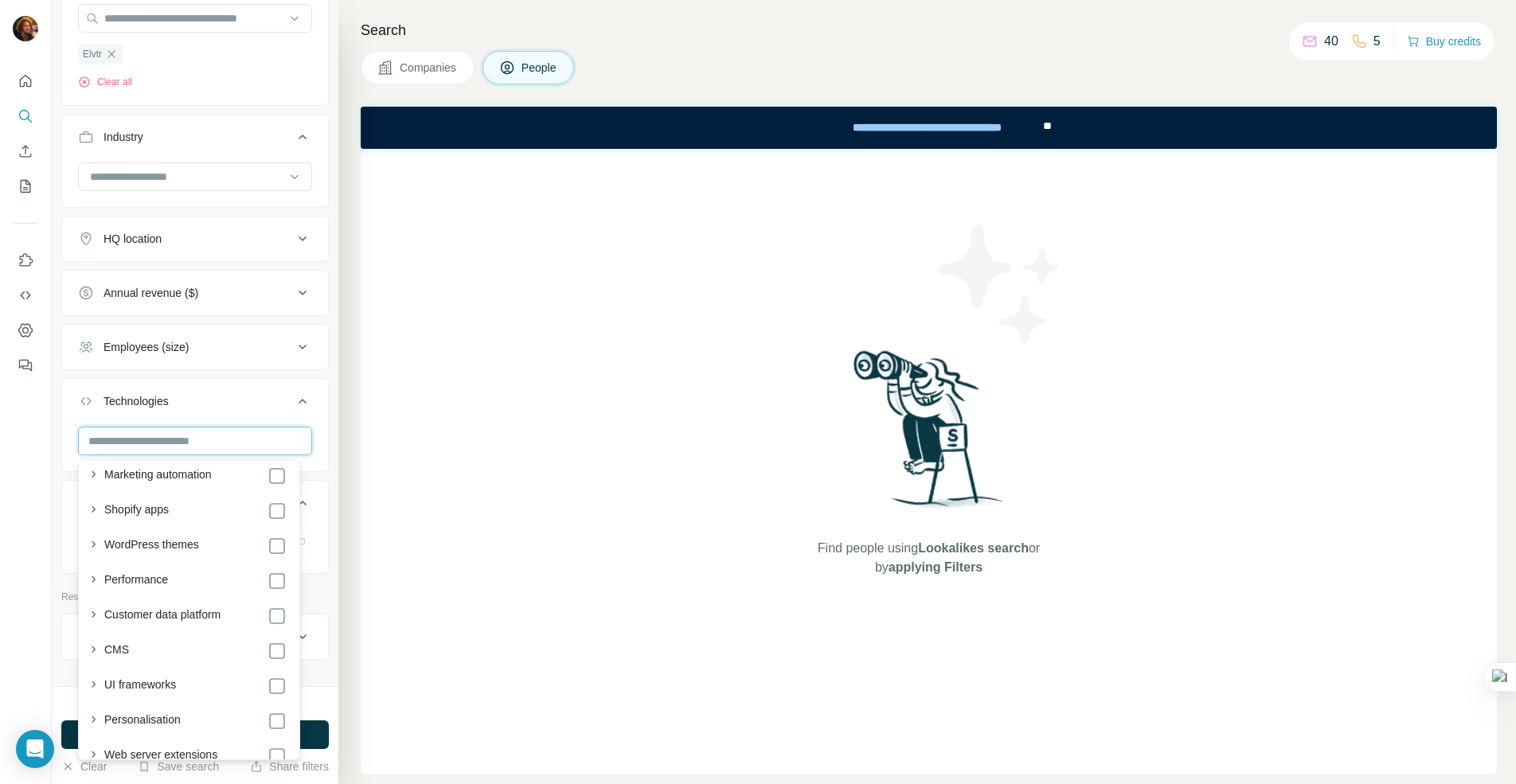
scroll to position [159, 0]
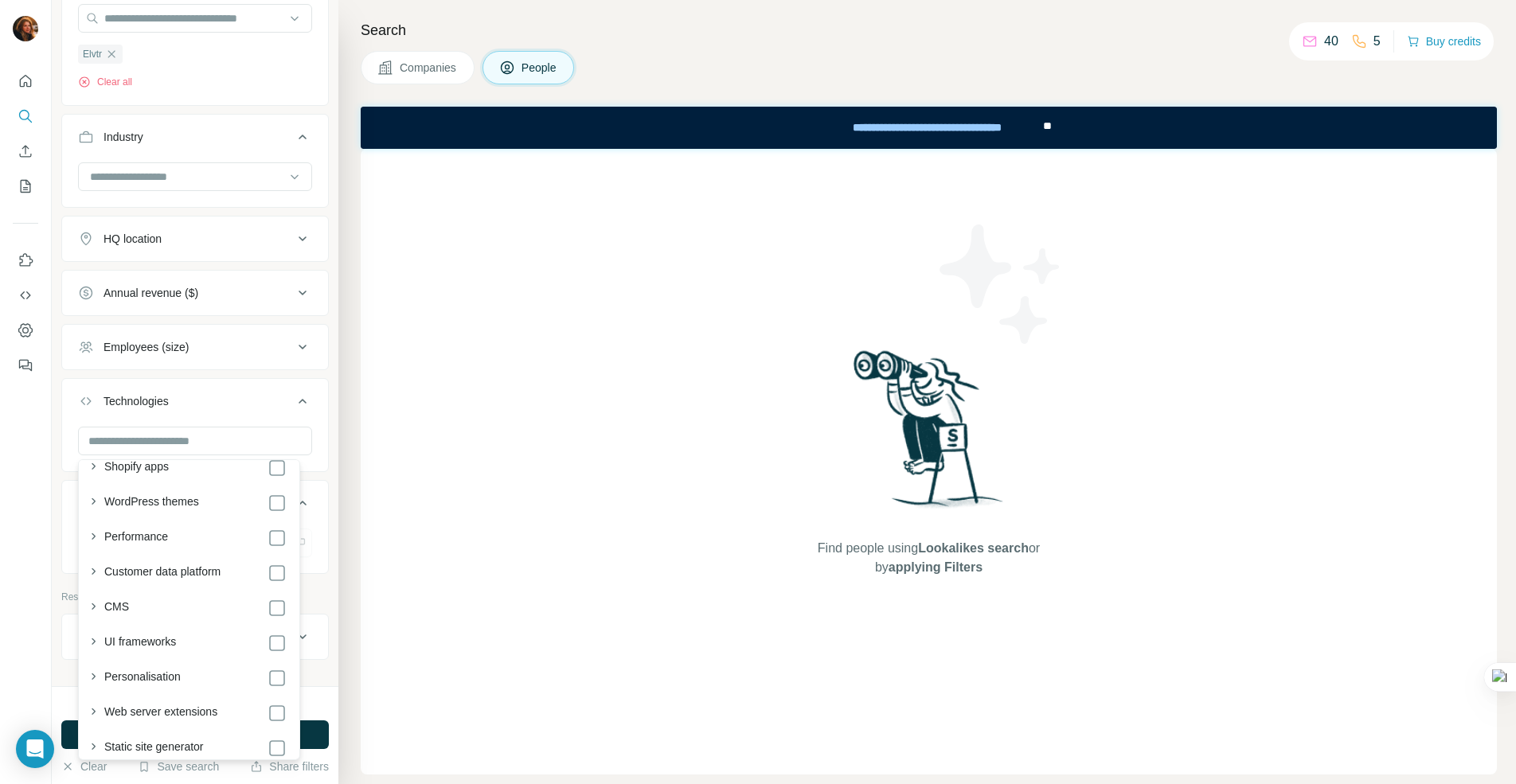
click at [55, 471] on div "New search Hide Company lookalikes Personal information Job title Seniority Boa…" at bounding box center [195, 342] width 286 height 686
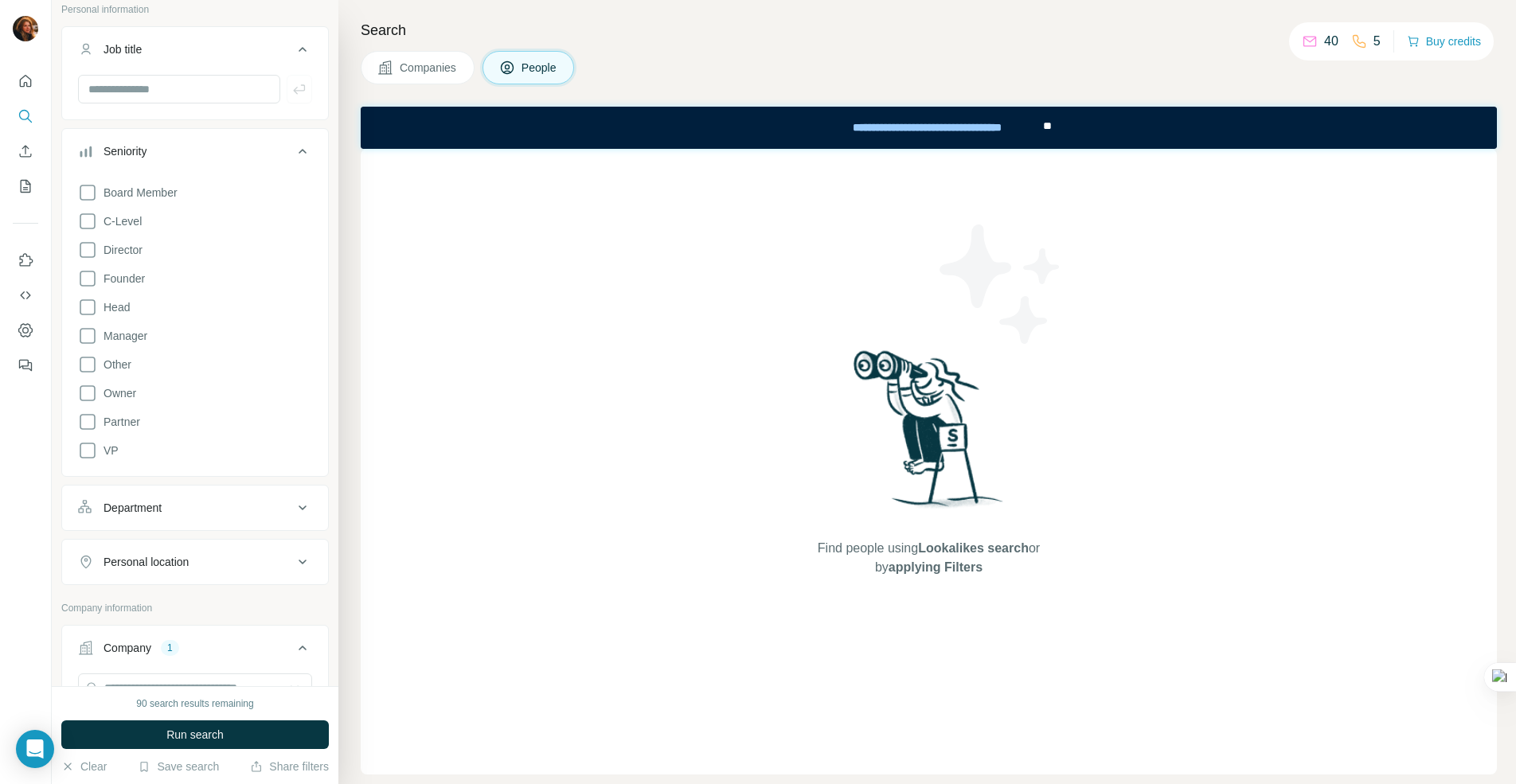
scroll to position [0, 0]
